Goal: Task Accomplishment & Management: Manage account settings

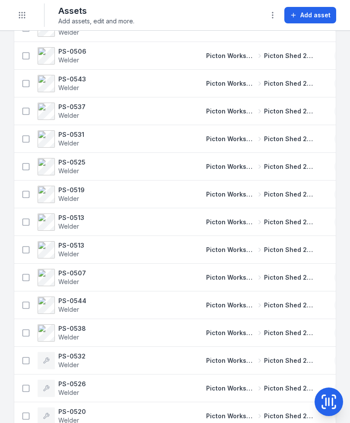
scroll to position [1404, 0]
click at [26, 16] on icon "Toggle navigation" at bounding box center [22, 15] width 9 height 9
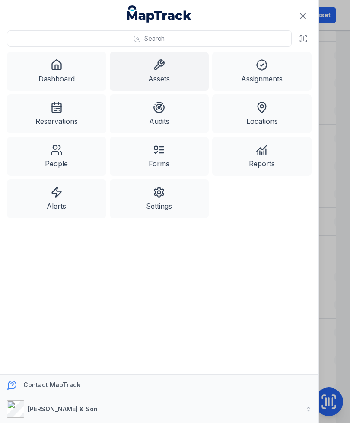
click at [71, 73] on link "Dashboard" at bounding box center [56, 71] width 99 height 39
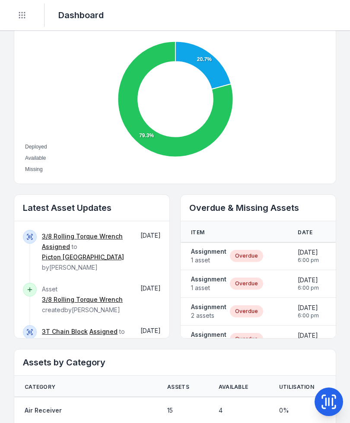
scroll to position [334, 0]
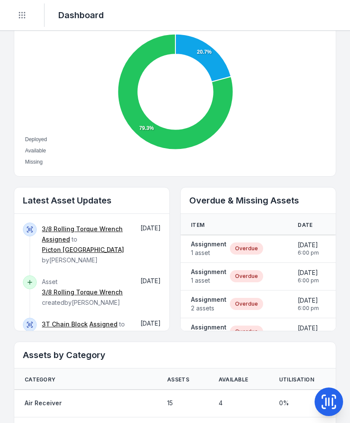
click at [207, 245] on strong "Assignment" at bounding box center [208, 244] width 35 height 9
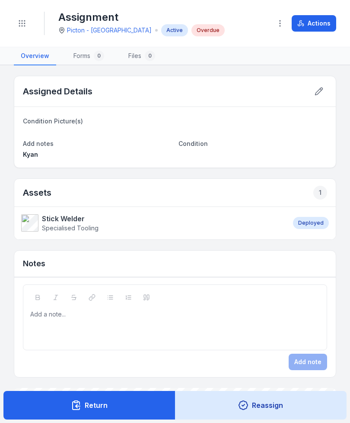
click at [321, 26] on button "Actions" at bounding box center [314, 23] width 45 height 16
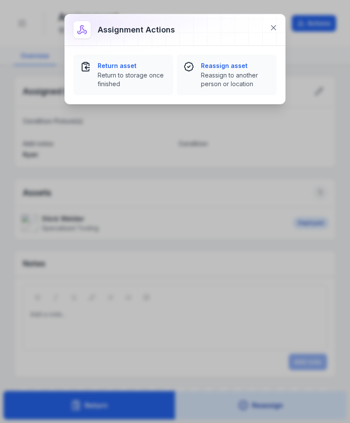
click at [249, 81] on span "Reassign to another person or location" at bounding box center [235, 79] width 69 height 17
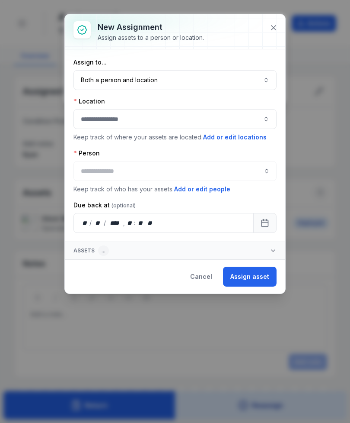
click at [96, 79] on button "Both a person and location ****" at bounding box center [175, 80] width 203 height 20
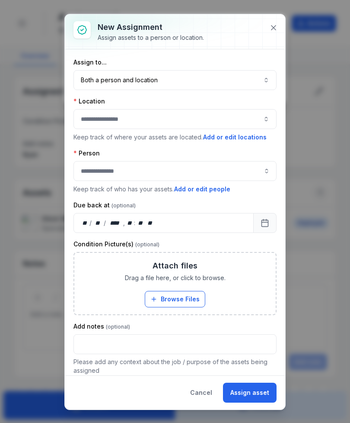
click at [278, 34] on button at bounding box center [274, 27] width 16 height 16
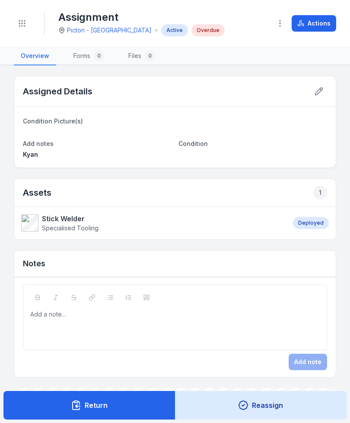
click at [328, 21] on button "Actions" at bounding box center [314, 23] width 45 height 16
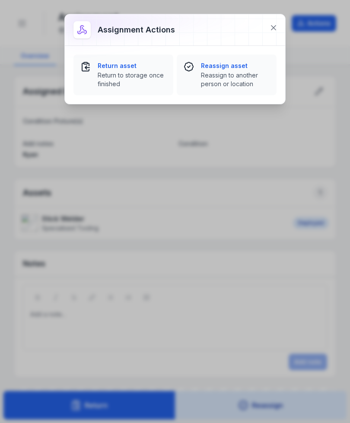
click at [102, 74] on span "Return to storage once finished" at bounding box center [132, 79] width 69 height 17
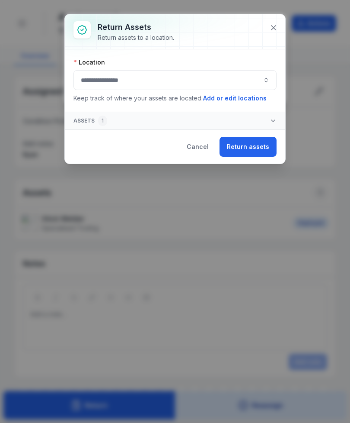
click at [98, 78] on button "button" at bounding box center [175, 80] width 203 height 20
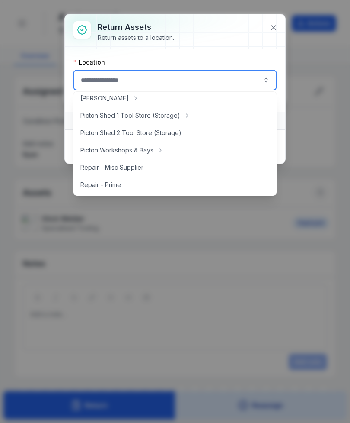
scroll to position [160, 0]
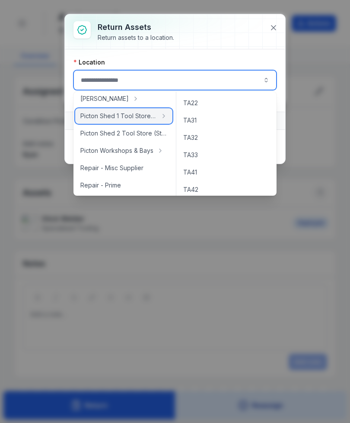
click at [91, 114] on span "Picton Shed 1 Tool Store (Storage)" at bounding box center [118, 116] width 77 height 9
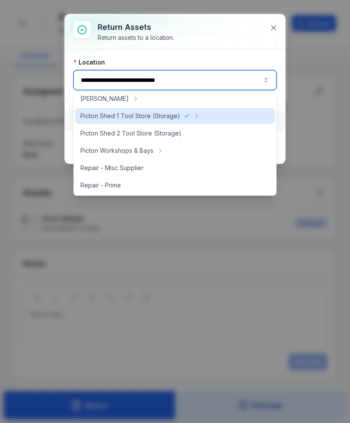
type input "**********"
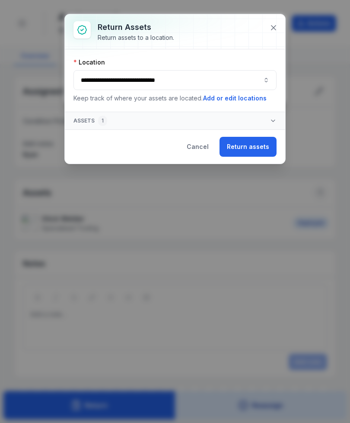
click at [262, 148] on button "Return assets" at bounding box center [248, 147] width 57 height 20
